Goal: Information Seeking & Learning: Learn about a topic

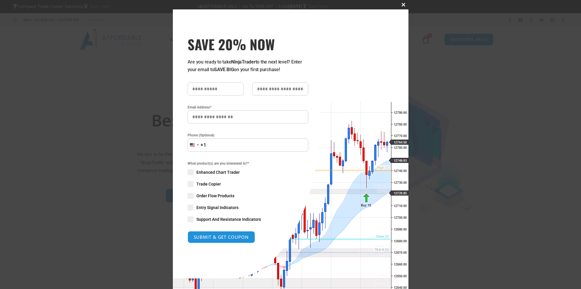
click at [383, 3] on span at bounding box center [403, 5] width 9 height 4
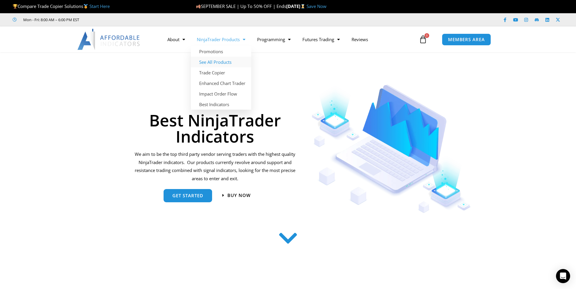
click at [222, 60] on link "See All Products" at bounding box center [221, 62] width 60 height 11
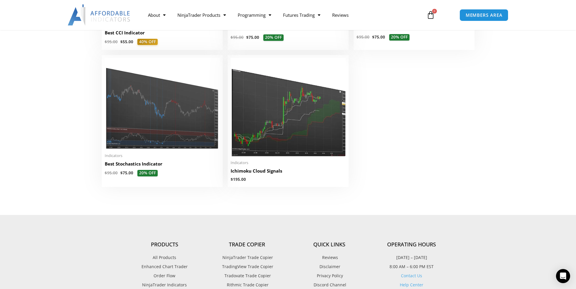
scroll to position [1305, 0]
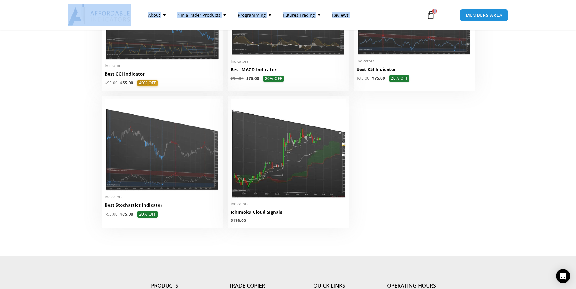
drag, startPoint x: 557, startPoint y: 5, endPoint x: 454, endPoint y: 8, distance: 102.8
click at [454, 8] on section "About Contact Us Premium Support Team Partners NinjaTrader NinjaTrader FAQ Ninj…" at bounding box center [288, 15] width 576 height 30
click at [406, 9] on nav "About Contact Us Premium Support Team Partners NinjaTrader NinjaTrader FAQ Ninj…" at bounding box center [281, 15] width 278 height 14
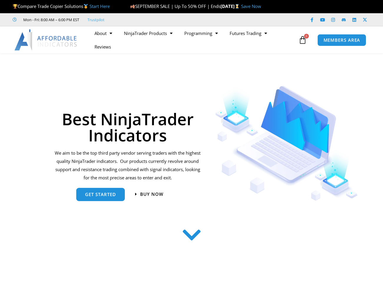
click at [367, 18] on icon at bounding box center [365, 20] width 4 height 4
